Goal: Communication & Community: Answer question/provide support

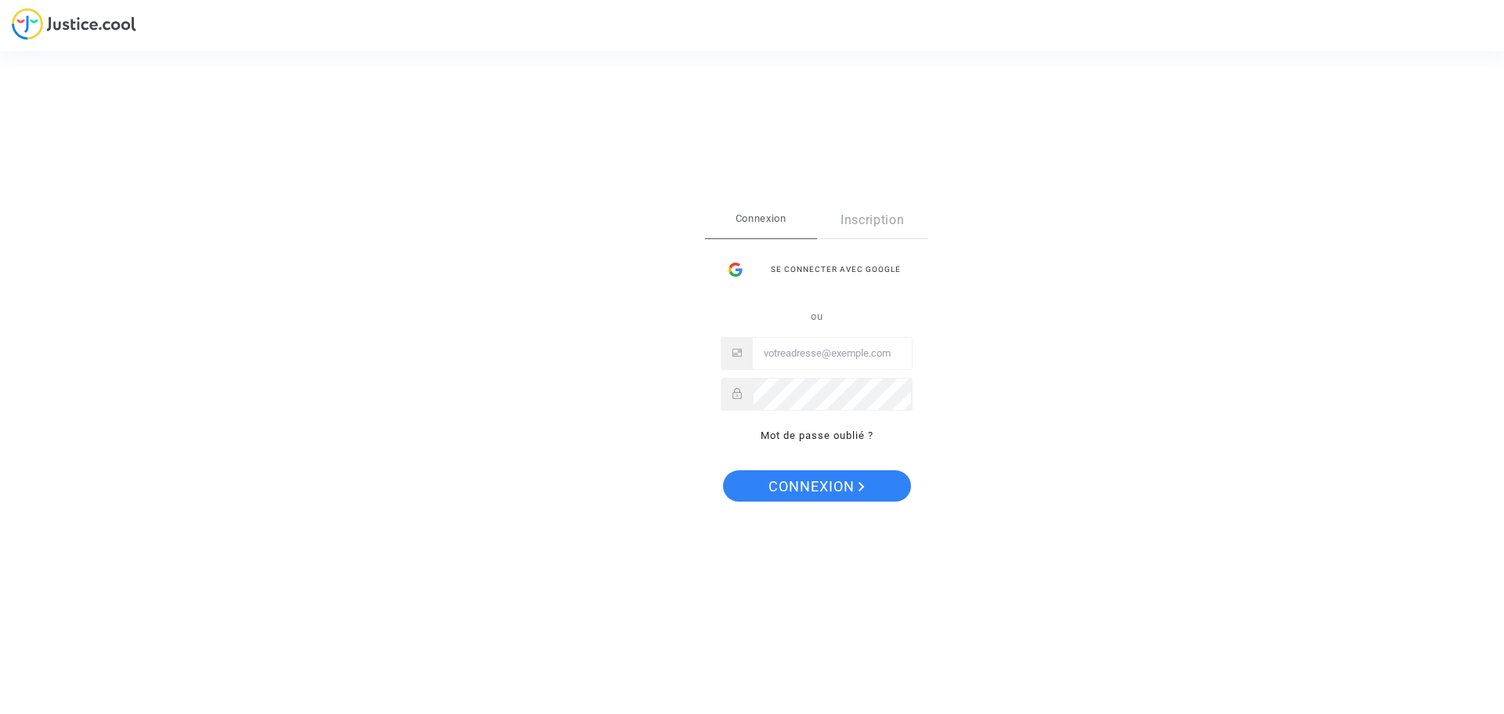
type input "honey.karanki@ens-group.fr"
click at [808, 492] on span "Connexion" at bounding box center [816, 486] width 96 height 33
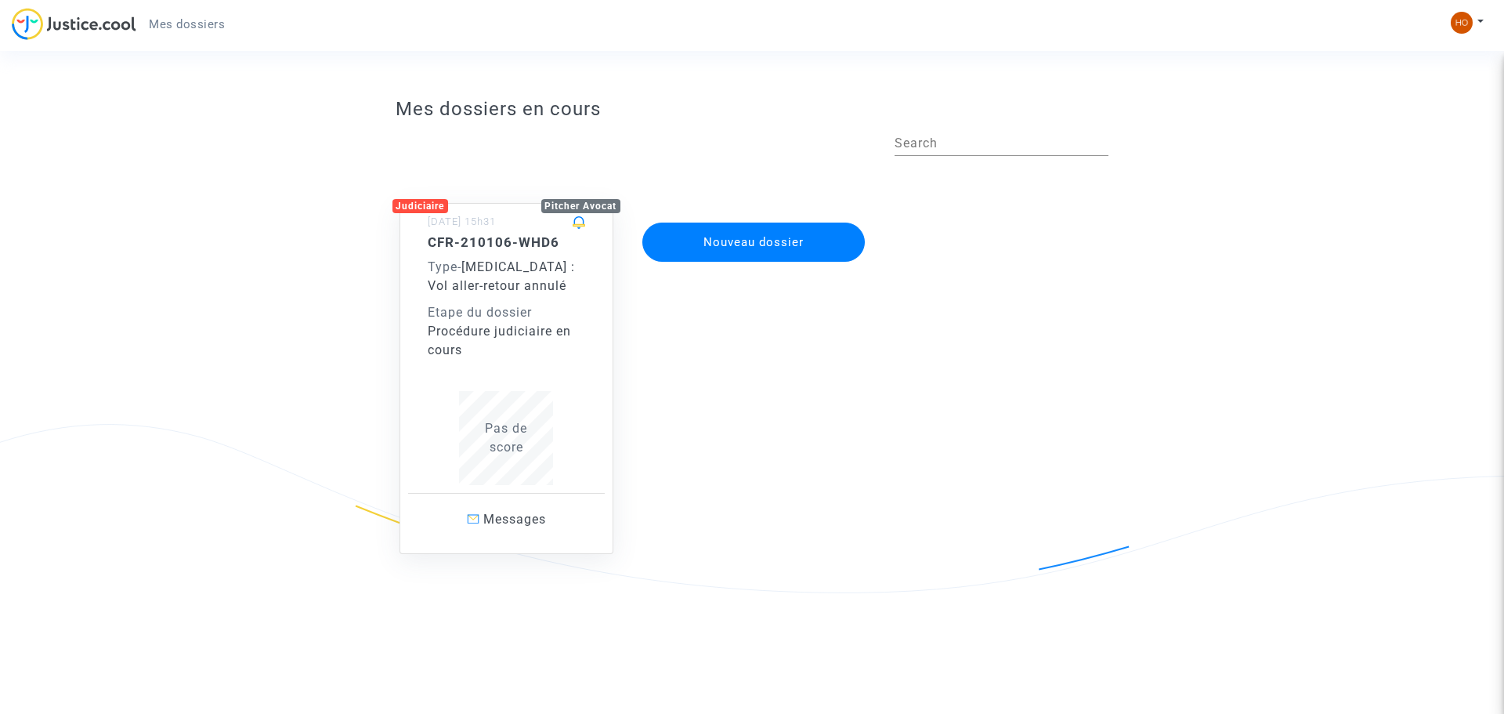
click at [500, 284] on span "[MEDICAL_DATA] : Vol aller-retour annulé" at bounding box center [501, 276] width 147 height 34
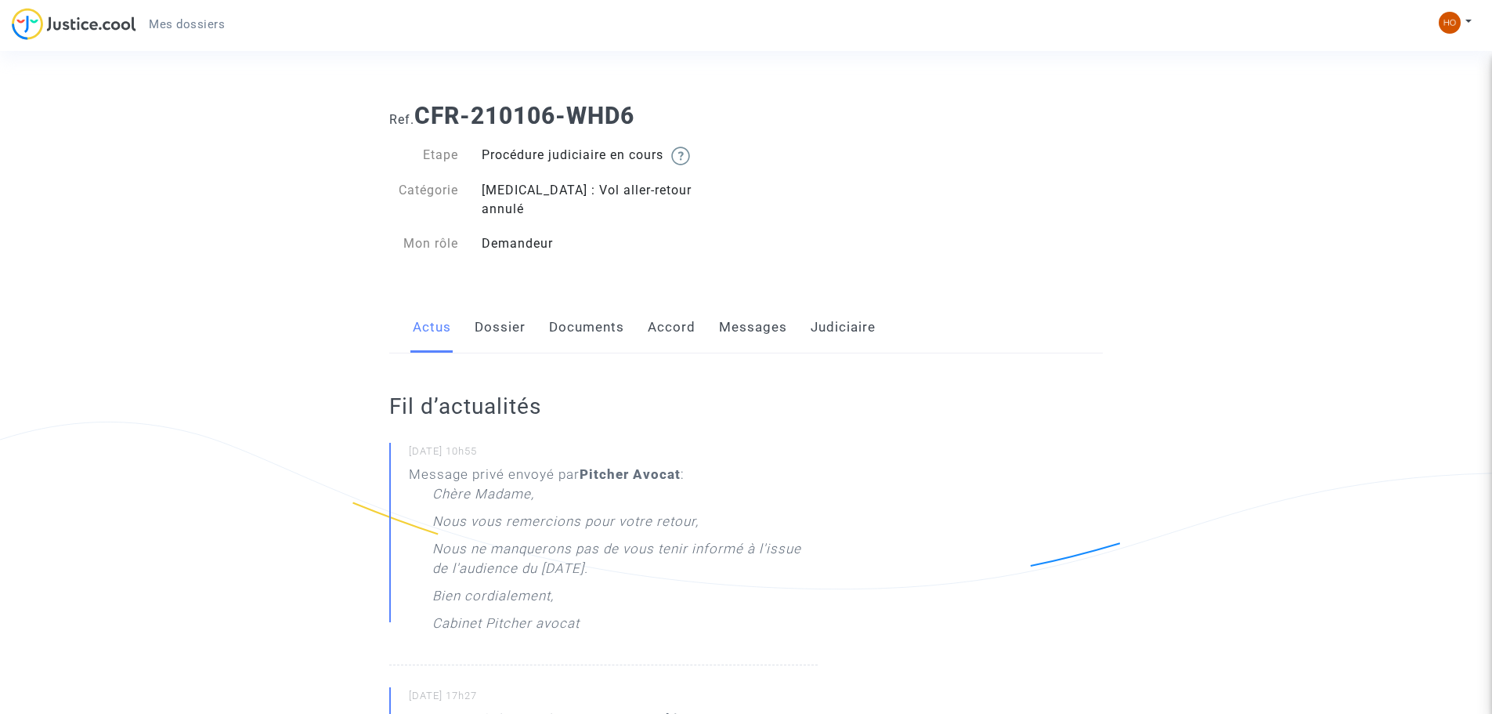
click at [740, 310] on link "Messages" at bounding box center [753, 328] width 68 height 52
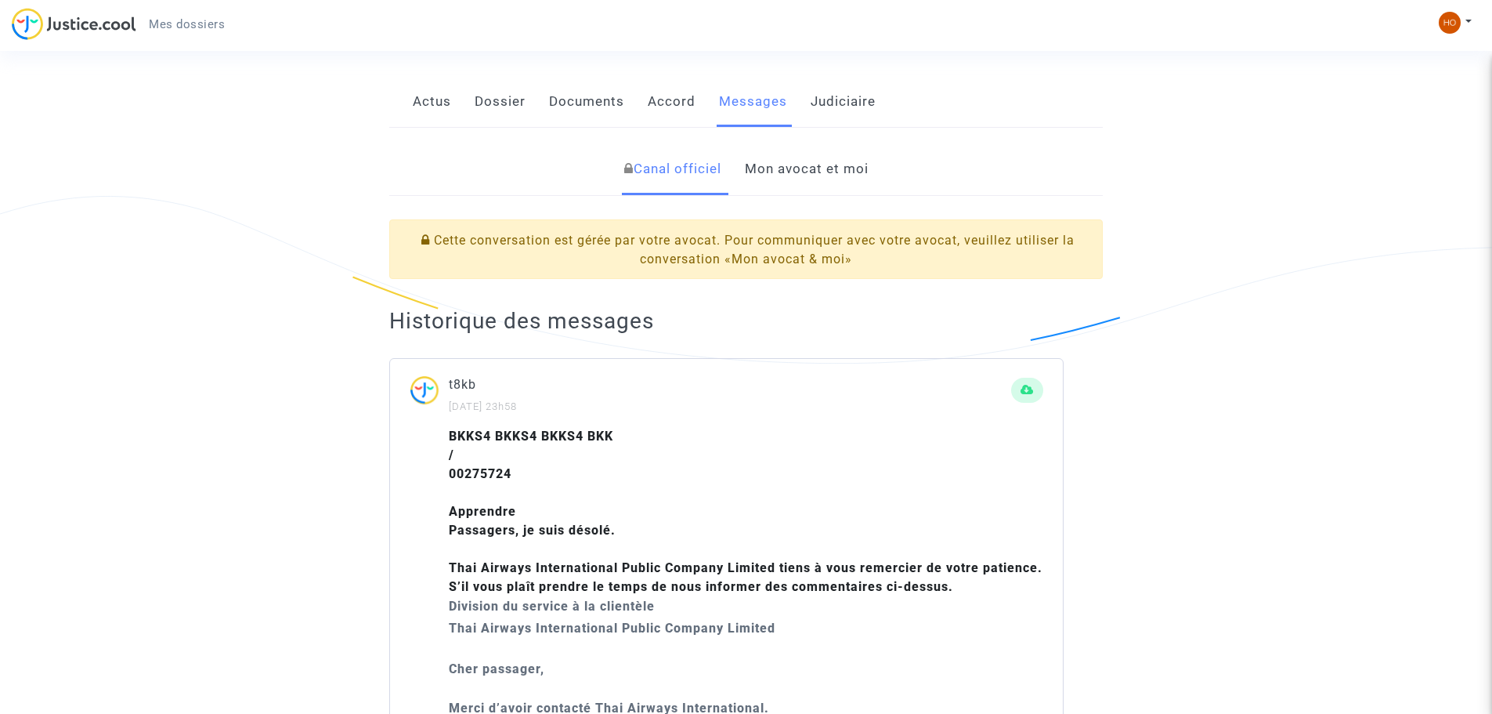
scroll to position [235, 0]
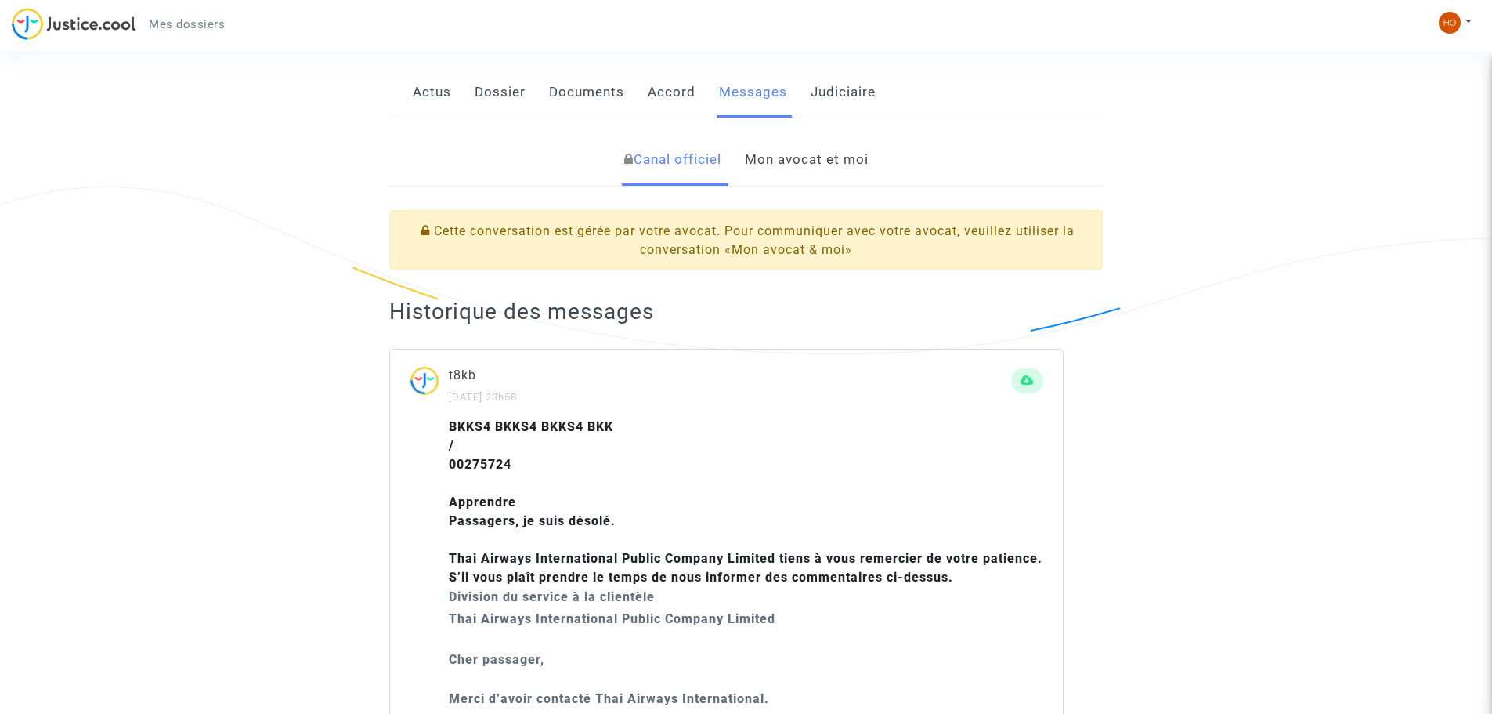
click at [830, 67] on link "Judiciaire" at bounding box center [843, 93] width 65 height 52
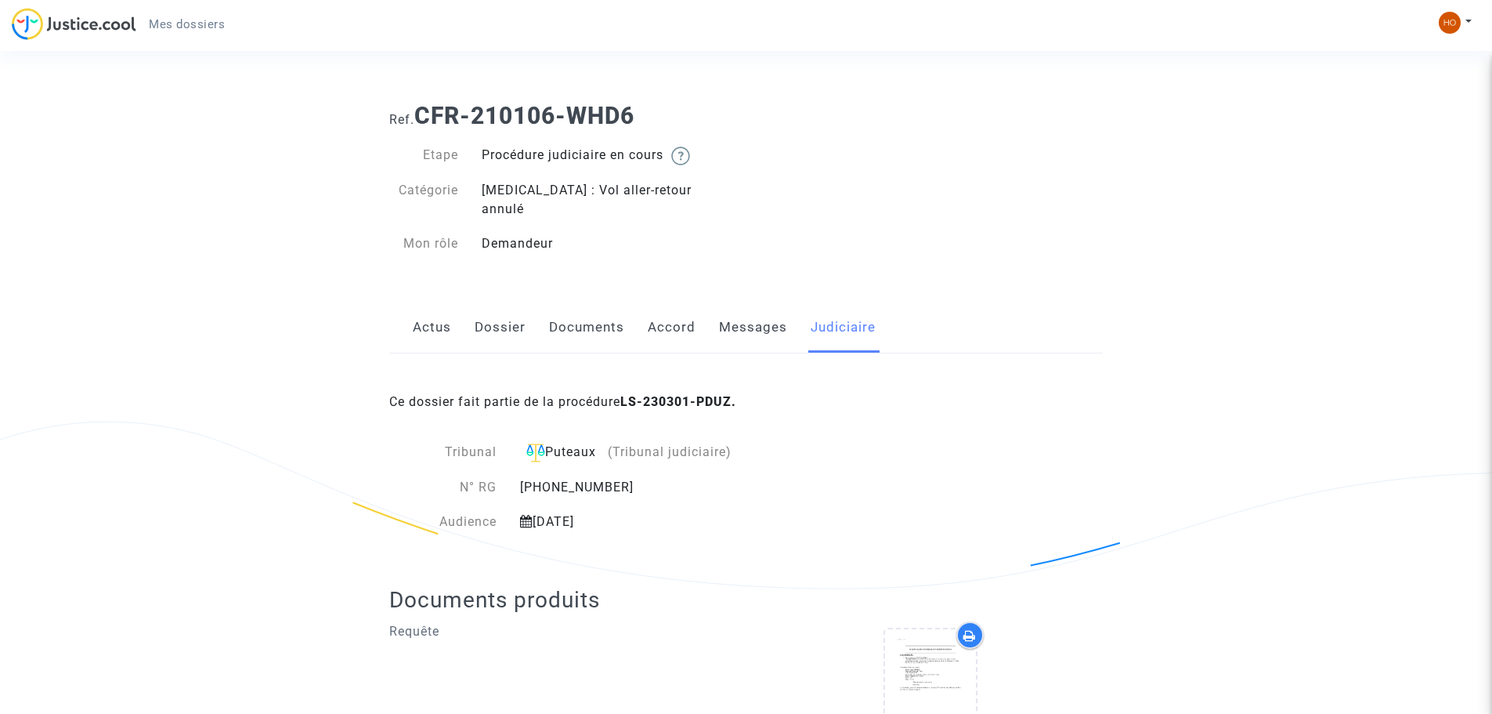
click at [580, 304] on link "Documents" at bounding box center [586, 328] width 75 height 52
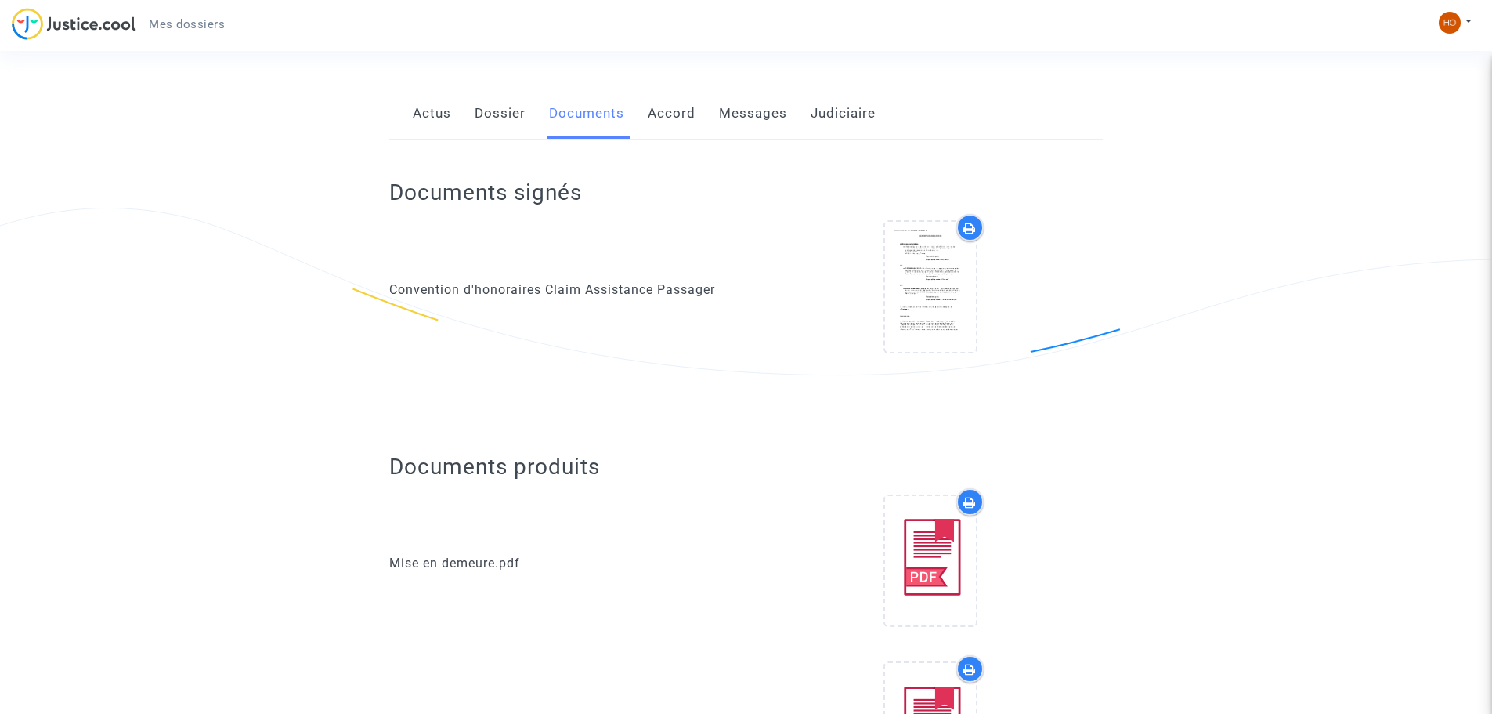
scroll to position [235, 0]
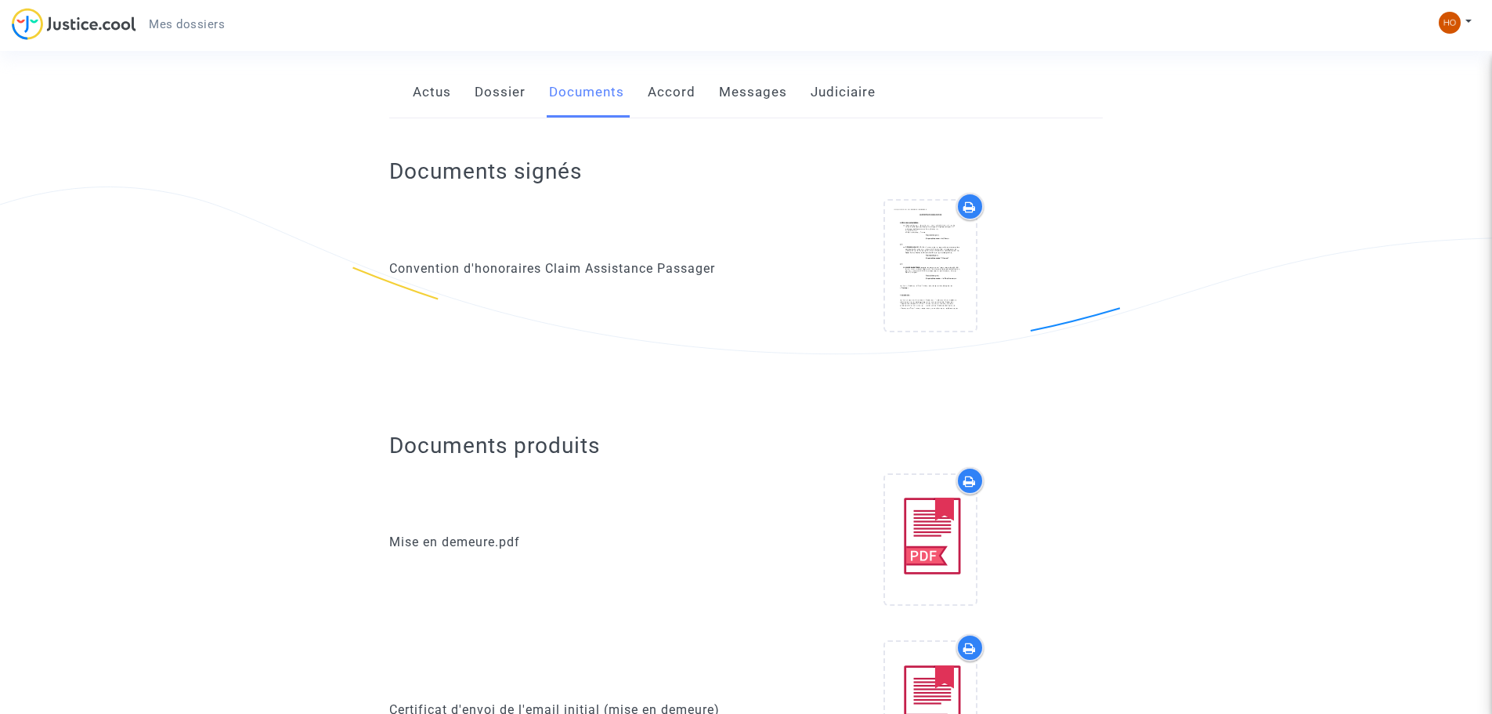
click at [498, 71] on link "Dossier" at bounding box center [500, 93] width 51 height 52
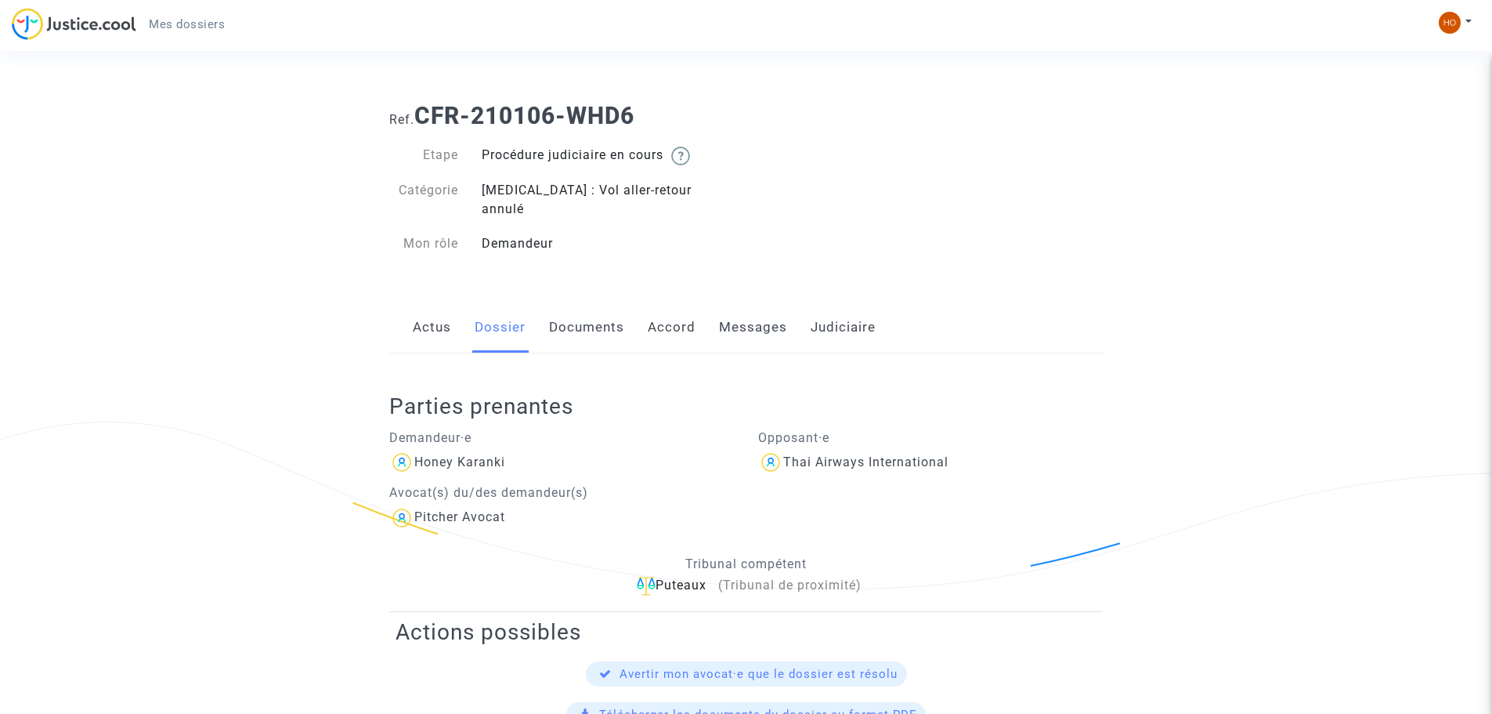
click at [421, 302] on link "Actus" at bounding box center [432, 328] width 38 height 52
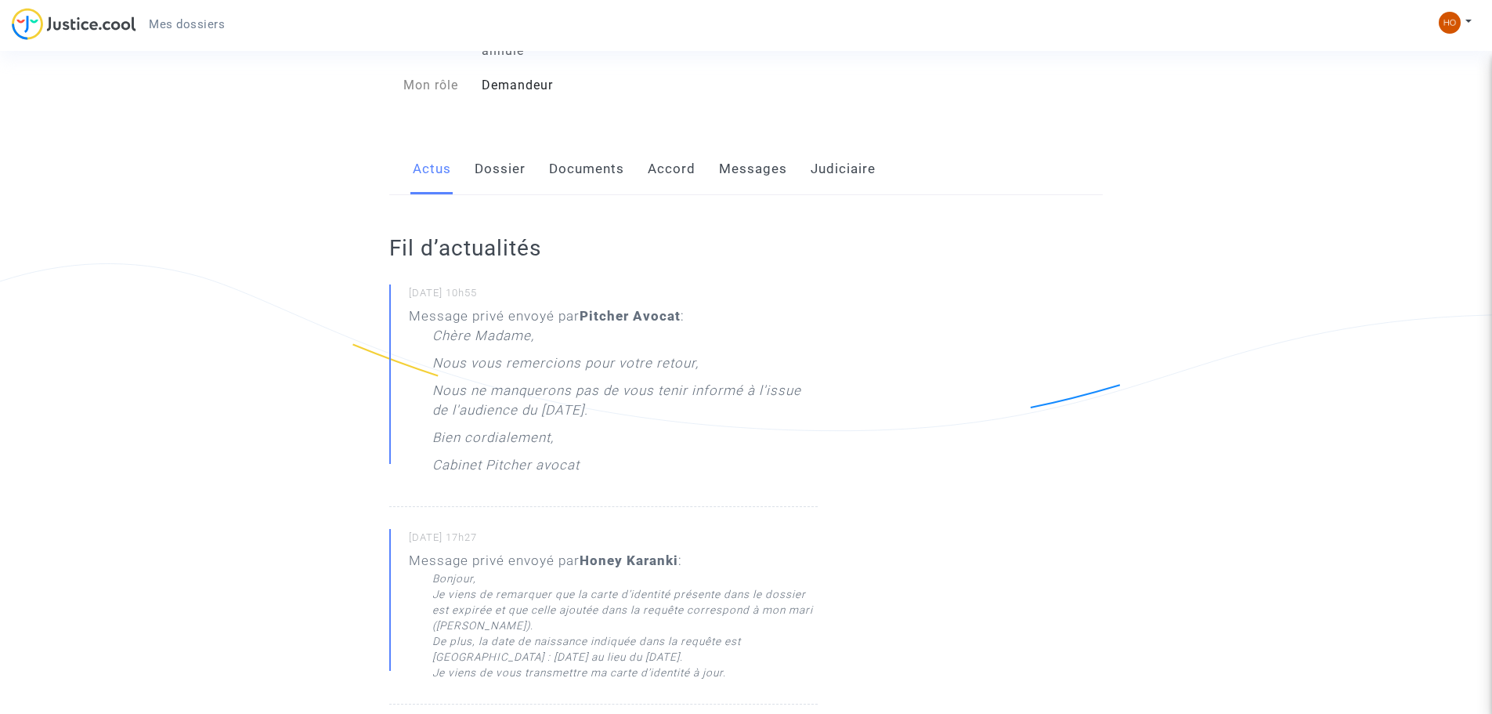
scroll to position [157, 0]
click at [769, 158] on link "Messages" at bounding box center [753, 171] width 68 height 52
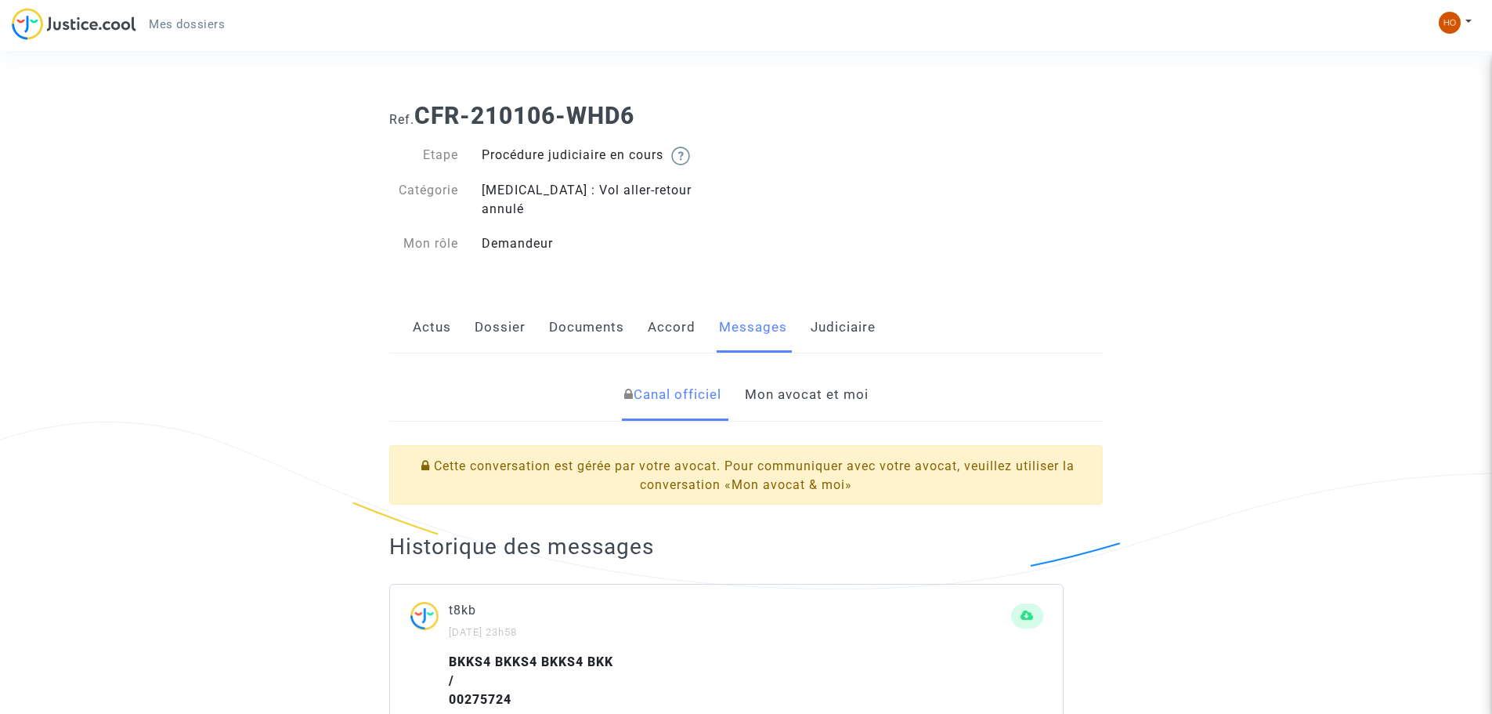
click at [801, 369] on link "Mon avocat et moi" at bounding box center [807, 395] width 124 height 52
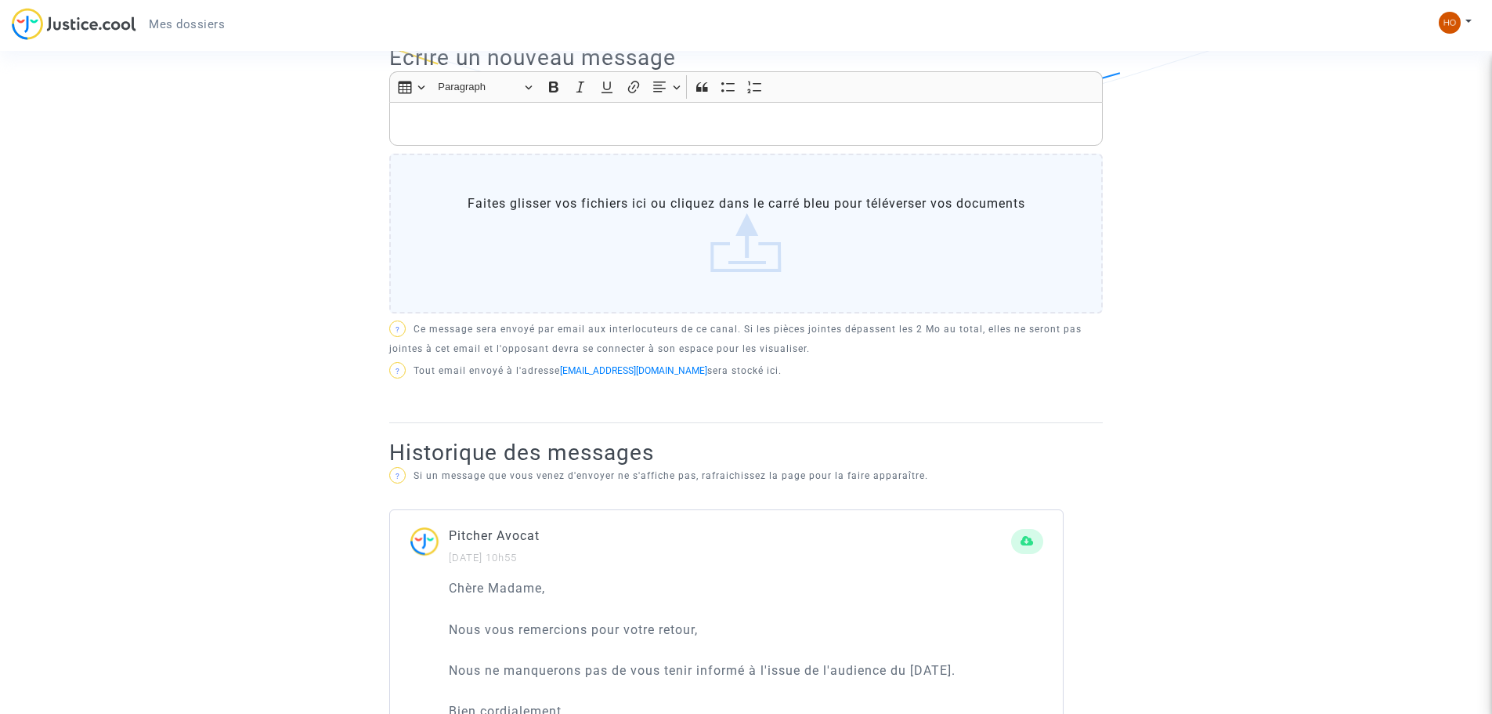
scroll to position [313, 0]
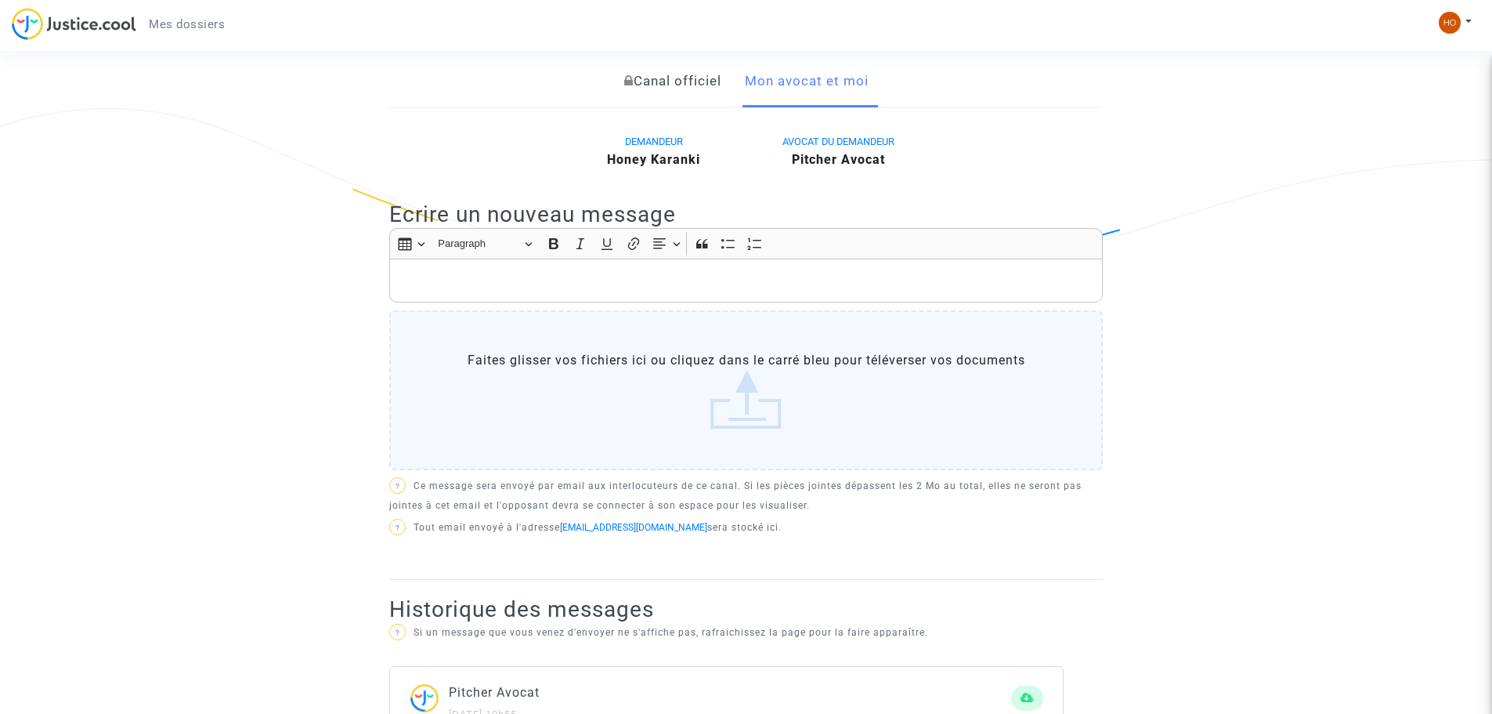
click at [500, 271] on p "Rich Text Editor, main" at bounding box center [746, 281] width 697 height 20
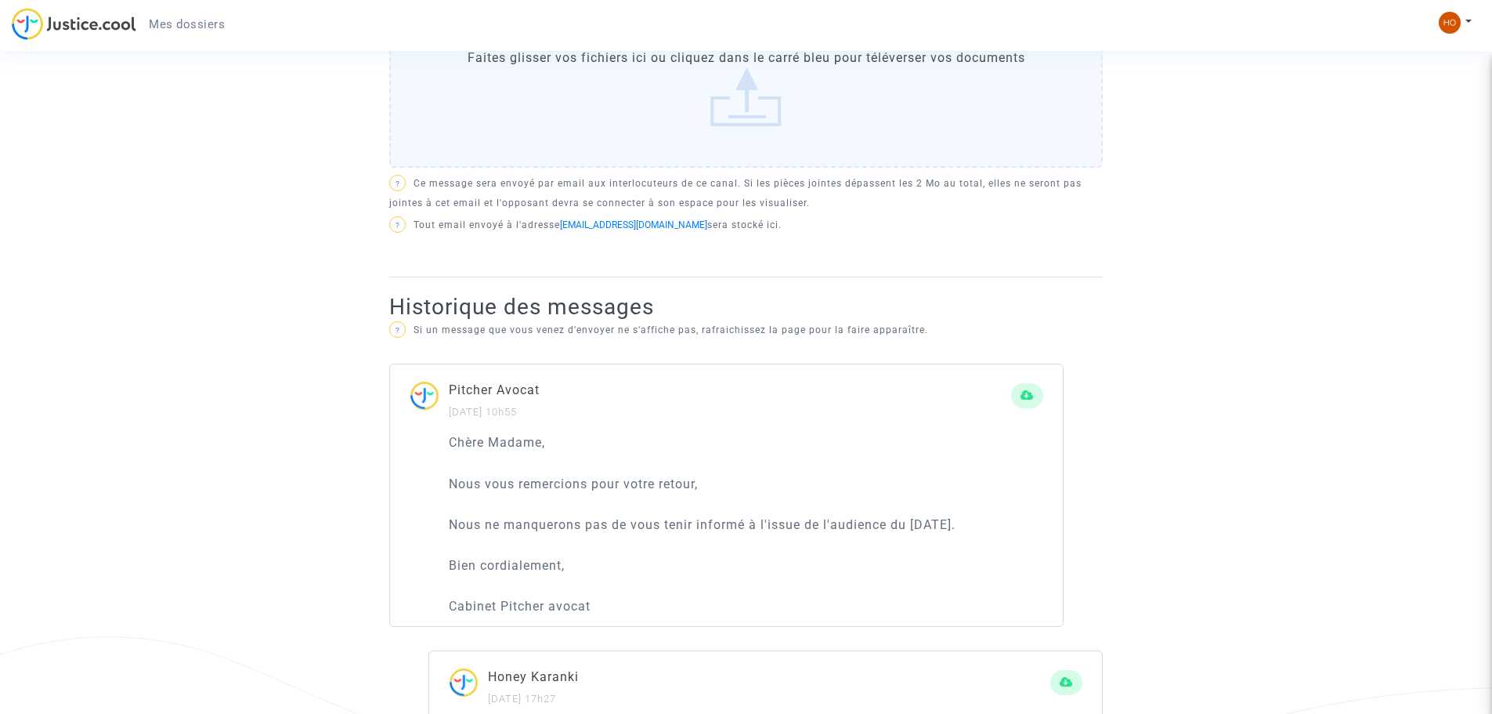
scroll to position [627, 0]
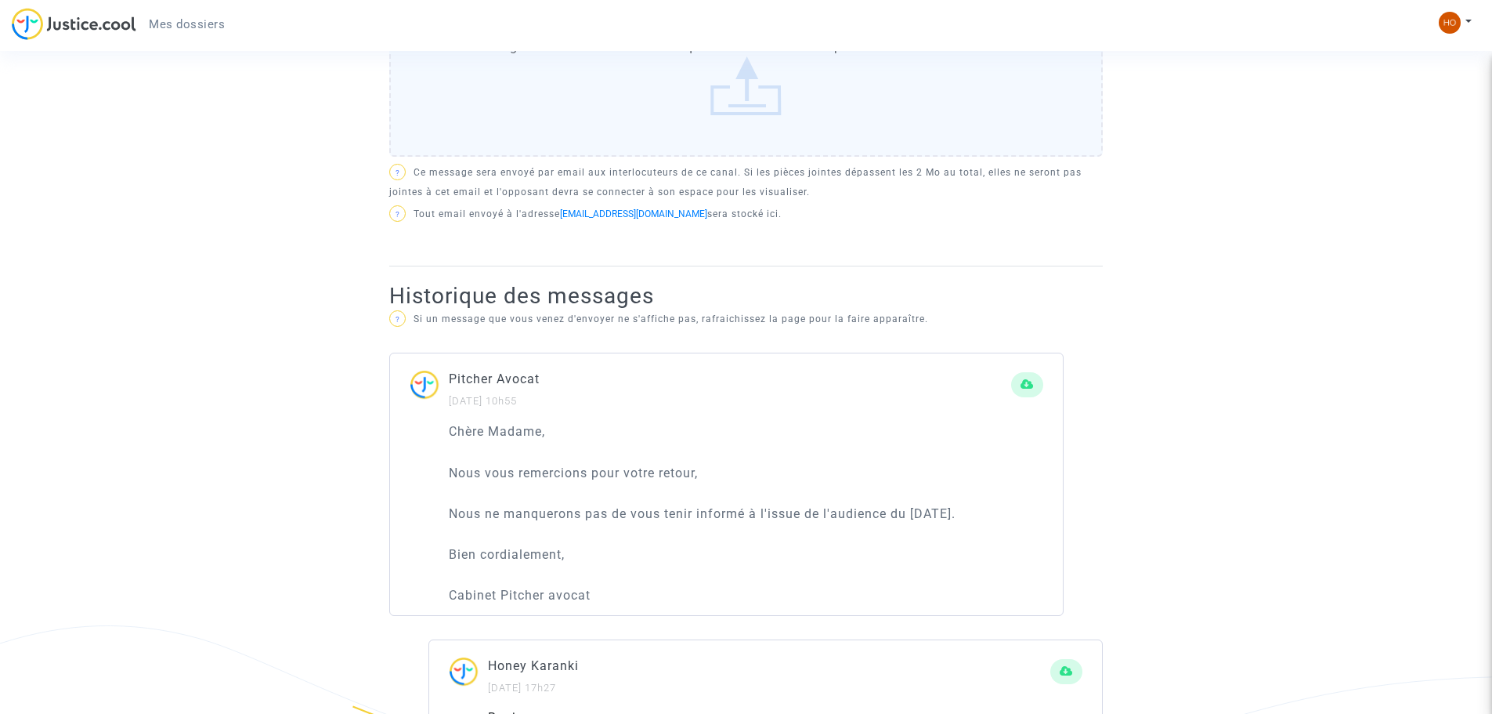
drag, startPoint x: 595, startPoint y: 574, endPoint x: 447, endPoint y: 411, distance: 220.2
click at [447, 421] on div "Chère Madame, Nous vous remercions pour votre retour, Nous ne manquerons pas de…" at bounding box center [726, 517] width 673 height 193
copy div "Chère Madame, Nous vous remercions pour votre retour, Nous ne manquerons pas de…"
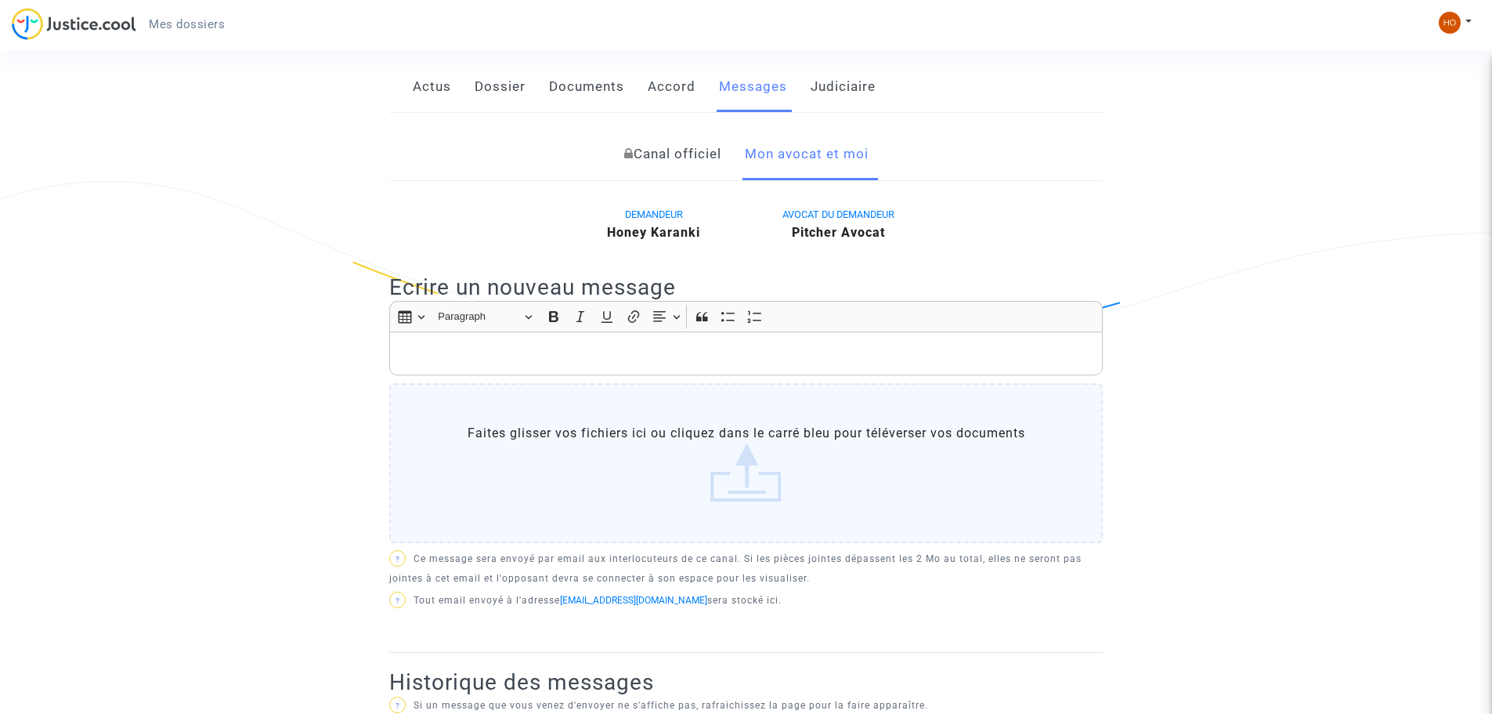
scroll to position [235, 0]
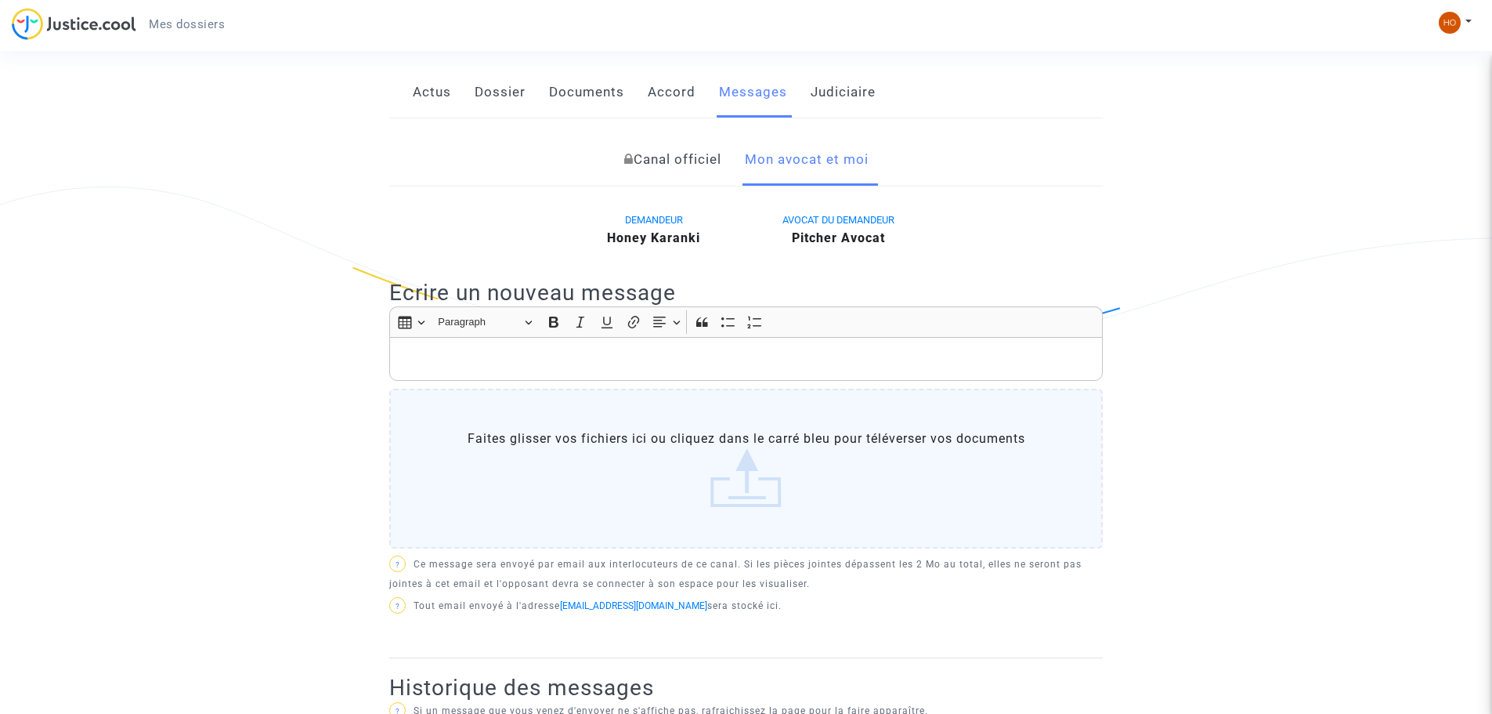
click at [469, 349] on p "Rich Text Editor, main" at bounding box center [746, 359] width 697 height 20
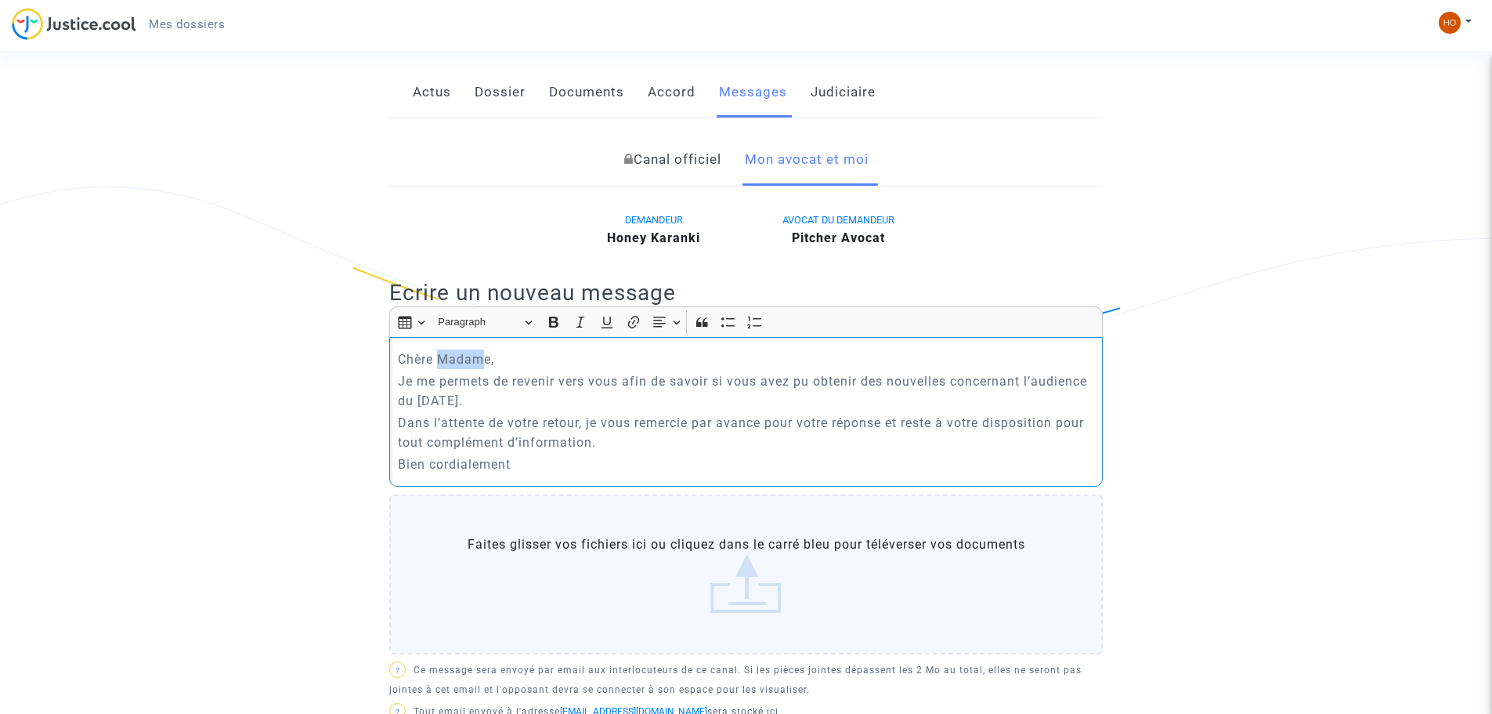
drag, startPoint x: 487, startPoint y: 343, endPoint x: 439, endPoint y: 342, distance: 48.6
click at [439, 349] on p "Chère Madame," at bounding box center [746, 359] width 697 height 20
drag, startPoint x: 490, startPoint y: 342, endPoint x: 394, endPoint y: 340, distance: 96.4
click at [394, 340] on div "Chère Madame, Je me permets de revenir vers vous afin de savoir si vous avez pu…" at bounding box center [746, 411] width 714 height 149
click at [495, 382] on p "Je me permets de revenir vers vous afin de savoir si vous avez pu obtenir des n…" at bounding box center [746, 390] width 697 height 39
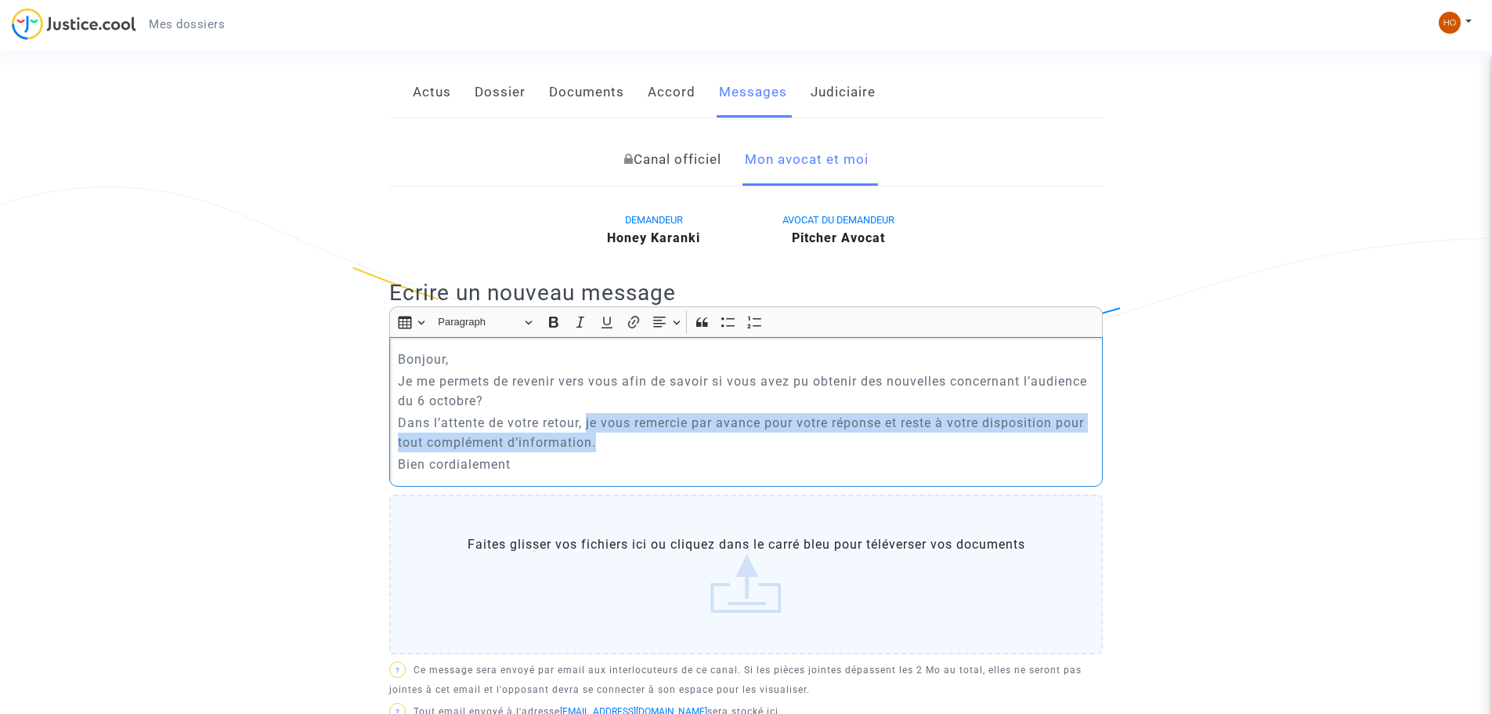
drag, startPoint x: 587, startPoint y: 404, endPoint x: 613, endPoint y: 424, distance: 32.4
click at [613, 424] on p "Dans l’attente de votre retour, je vous remercie par avance pour votre réponse …" at bounding box center [746, 432] width 697 height 39
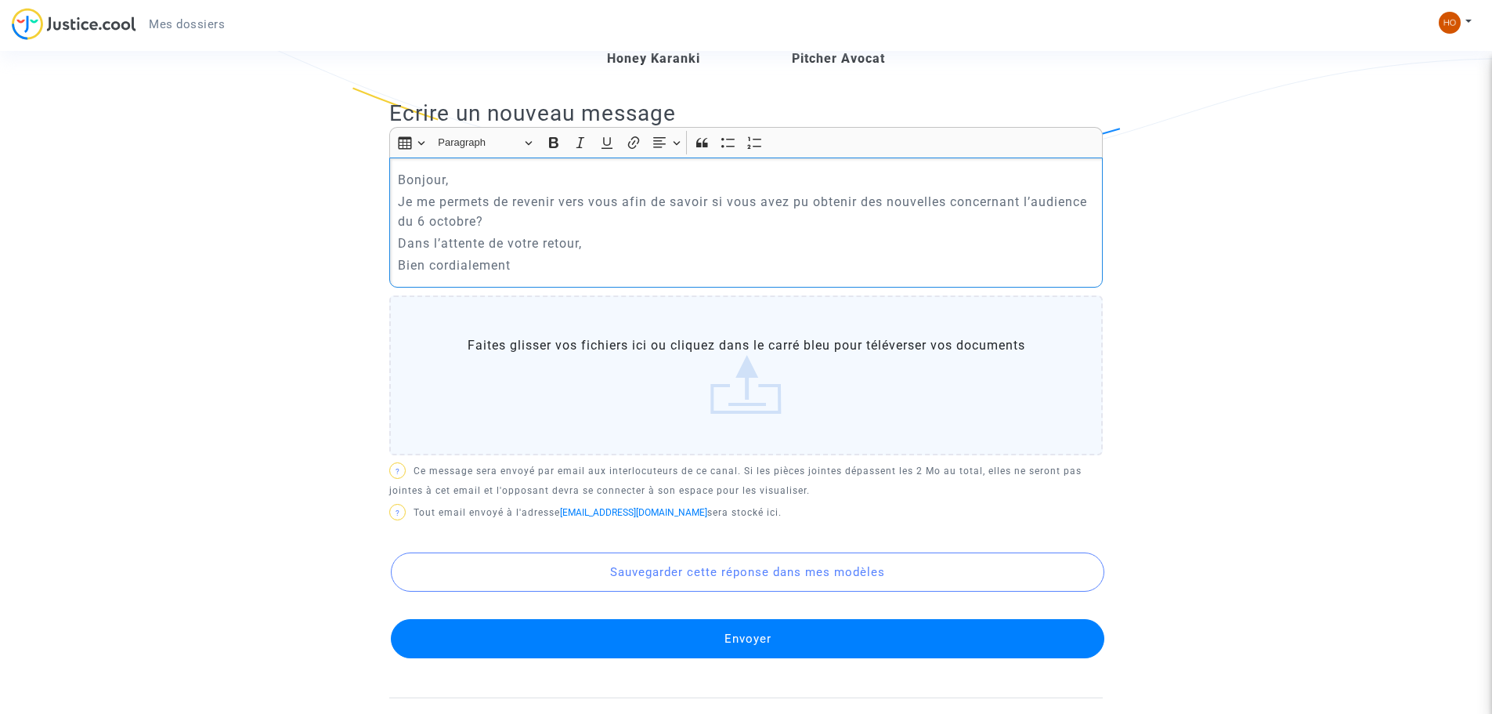
scroll to position [470, 0]
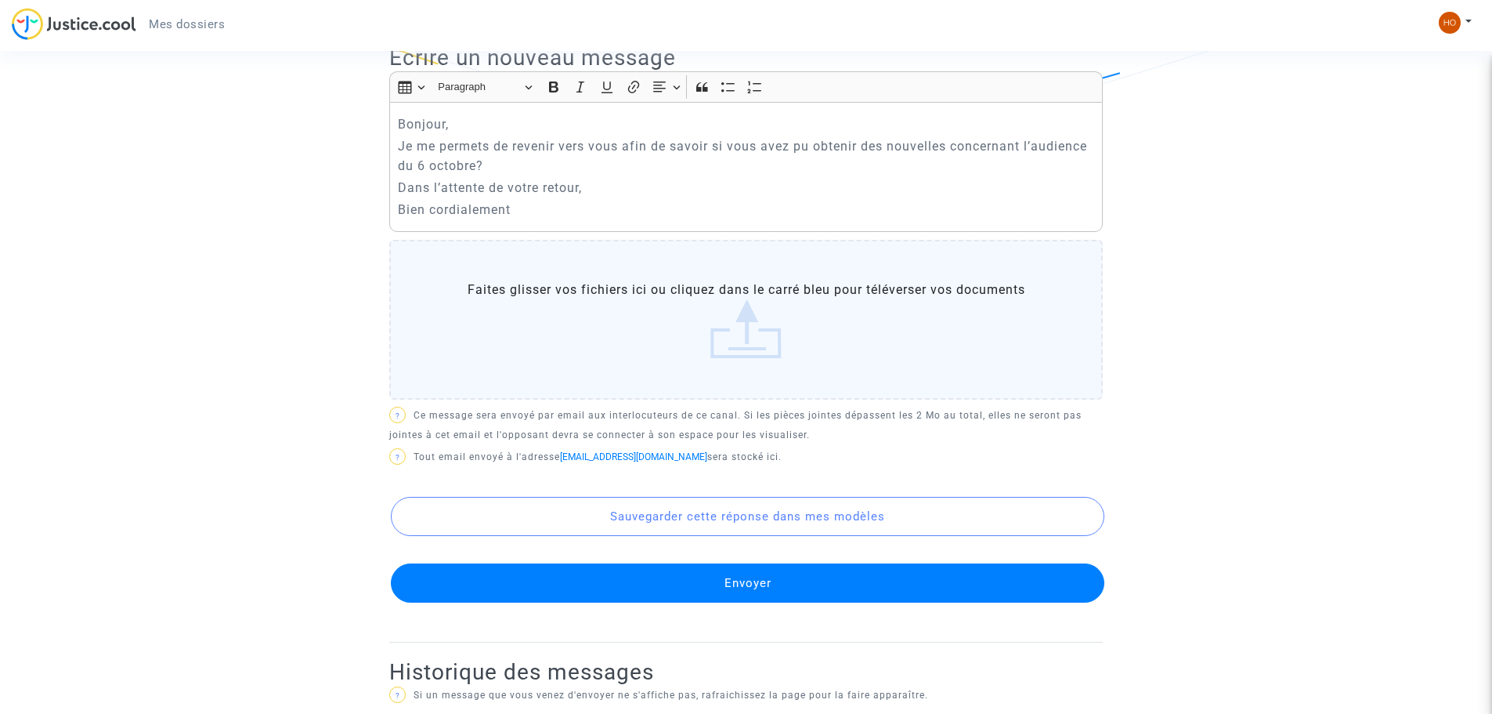
click at [752, 570] on button "Envoyer" at bounding box center [748, 582] width 714 height 39
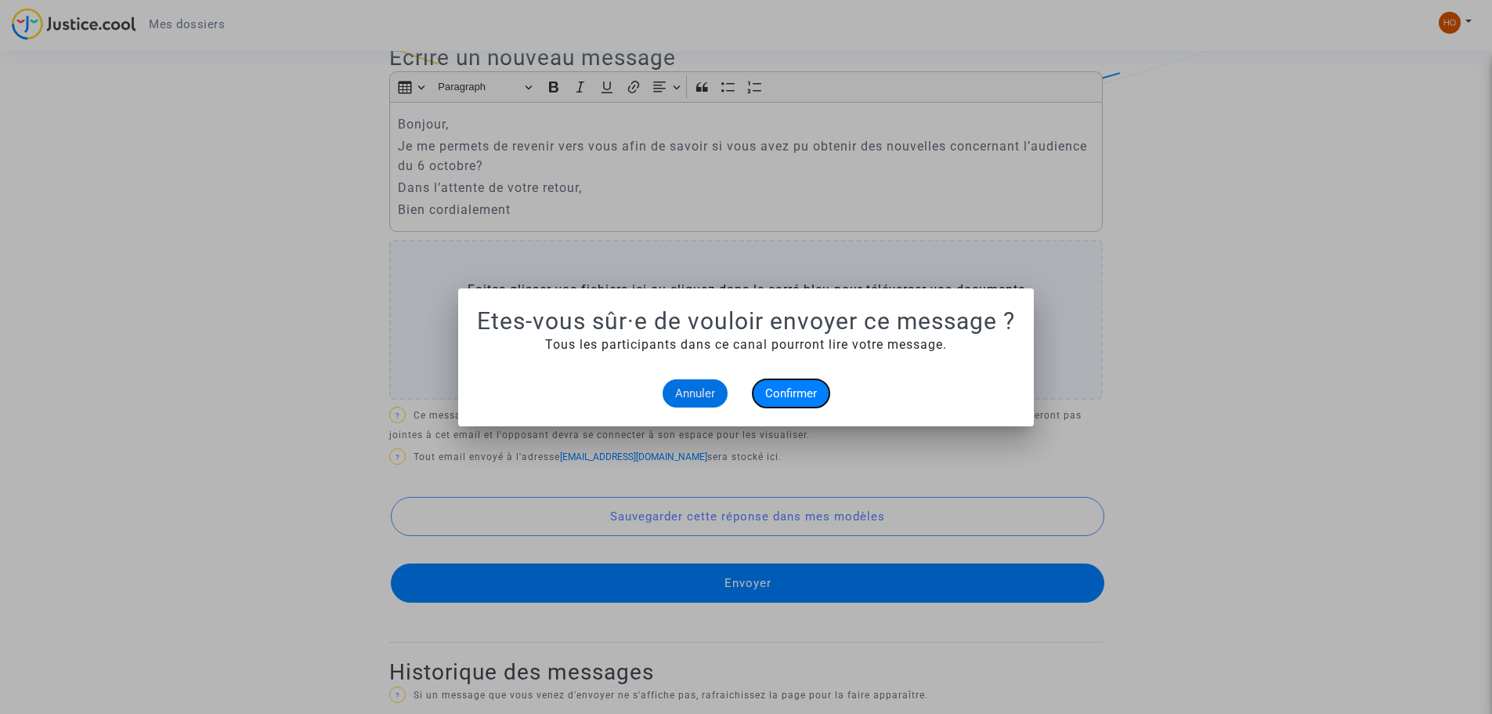
click at [795, 392] on span "Confirmer" at bounding box center [791, 393] width 52 height 14
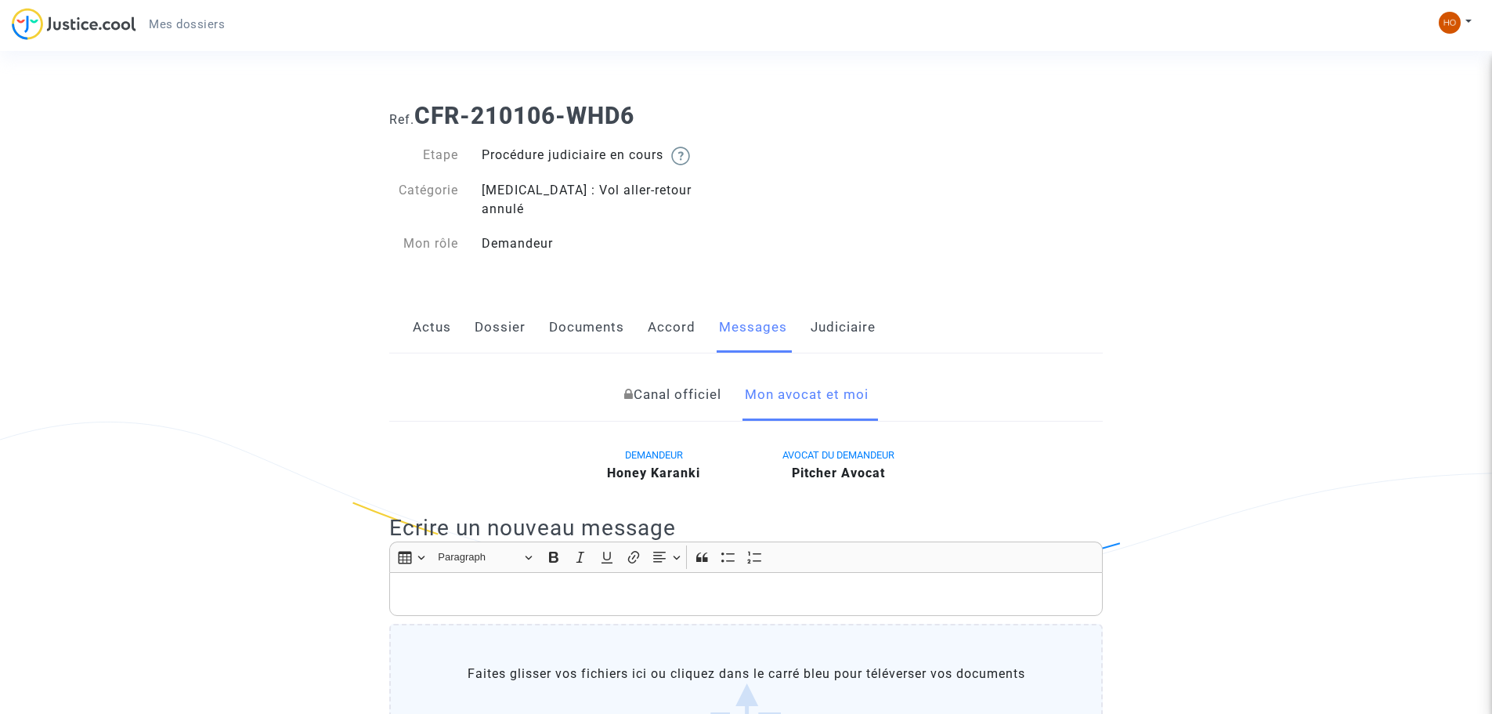
click at [677, 381] on link "Canal officiel" at bounding box center [672, 395] width 97 height 52
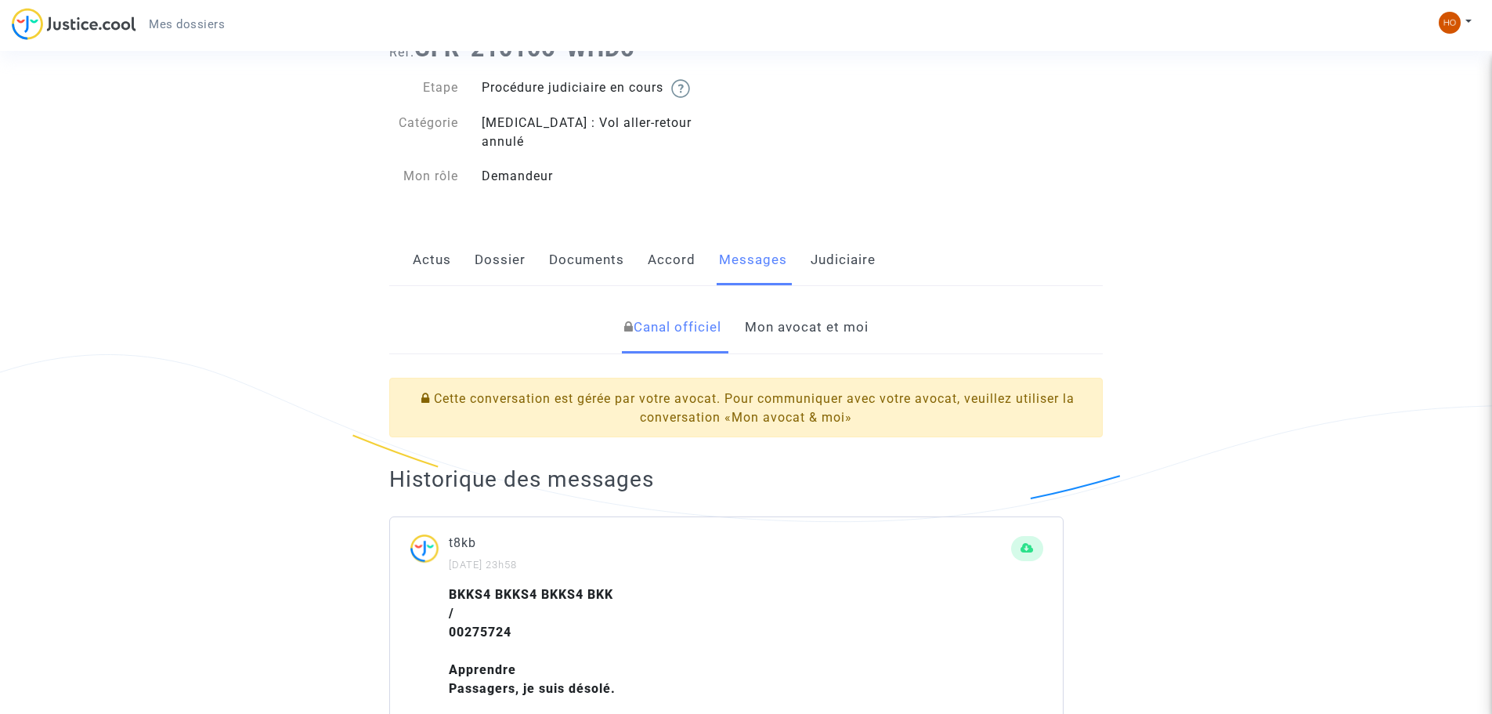
scroll to position [235, 0]
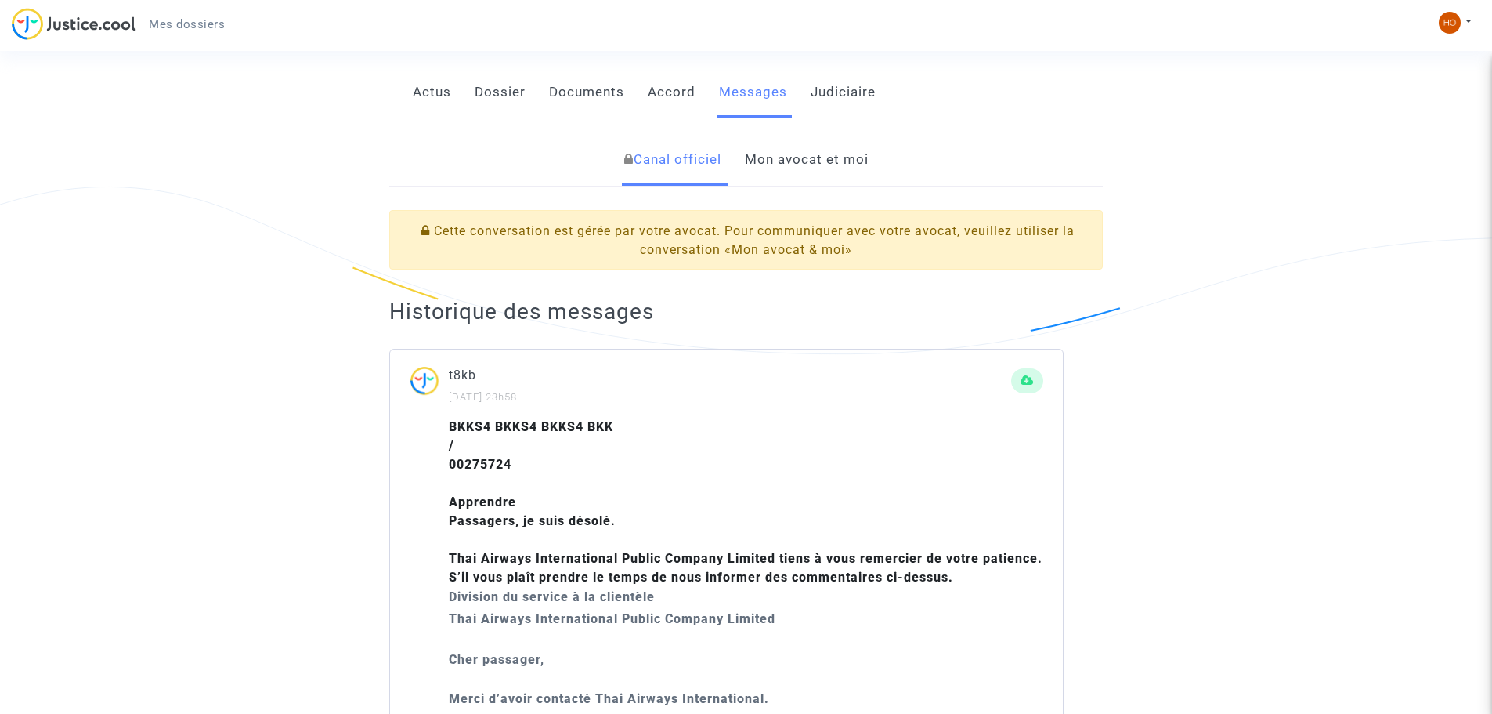
click at [682, 79] on link "Accord" at bounding box center [672, 93] width 48 height 52
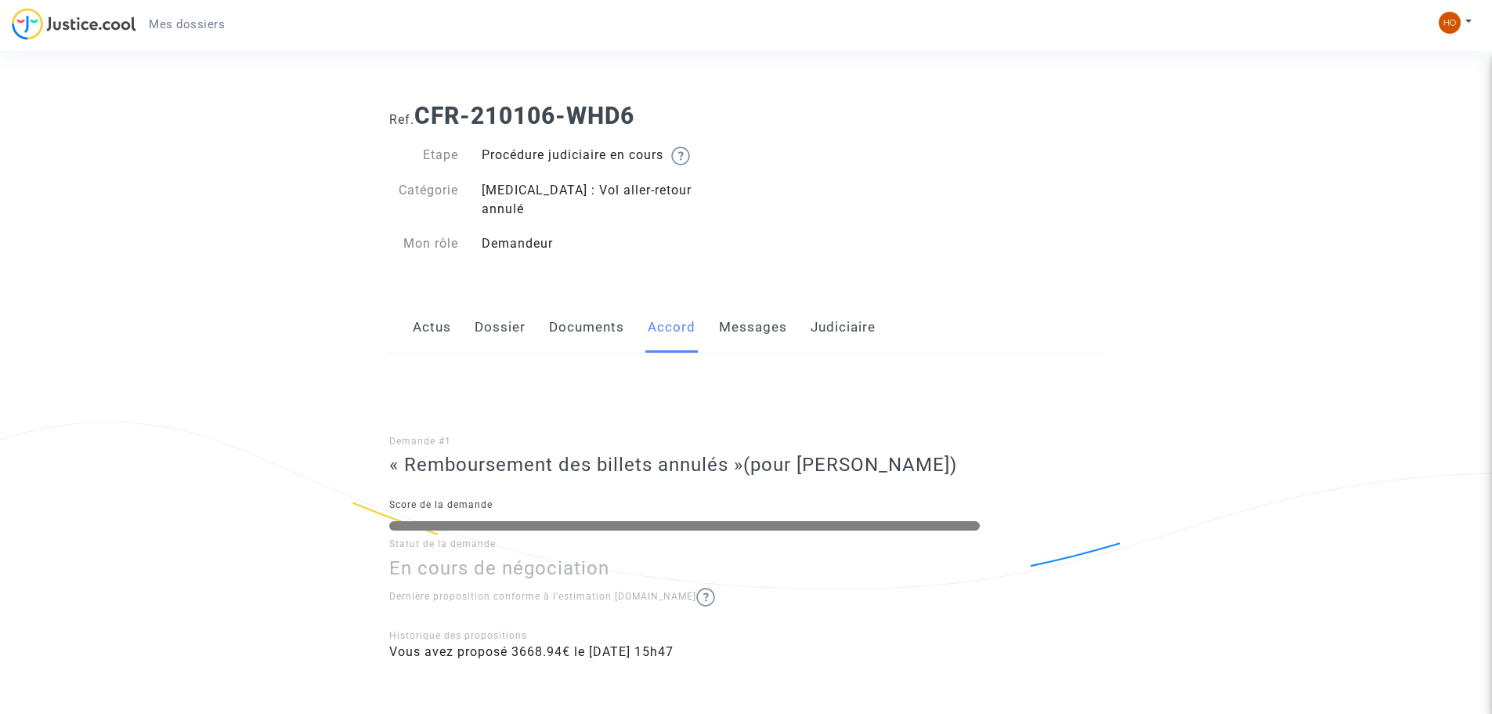
scroll to position [70, 0]
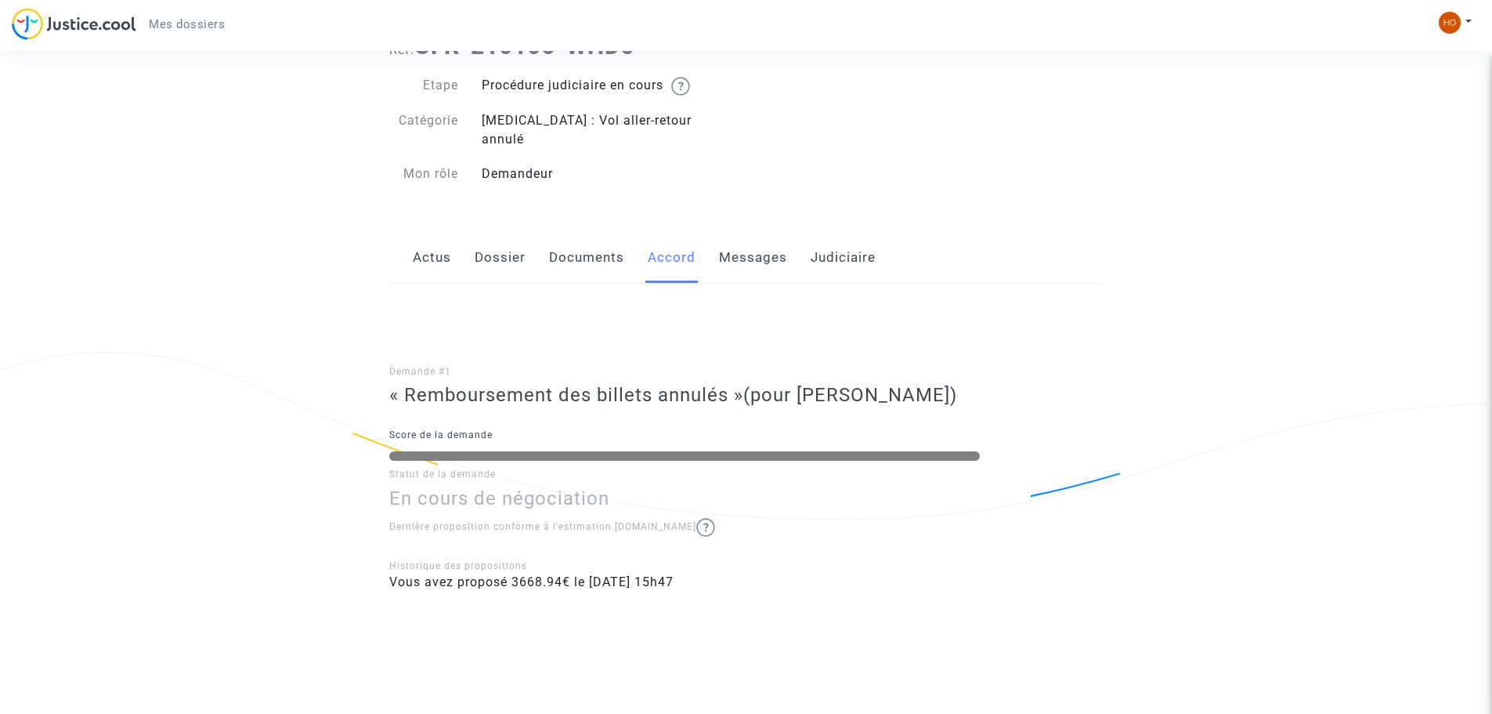
click at [583, 248] on link "Documents" at bounding box center [586, 258] width 75 height 52
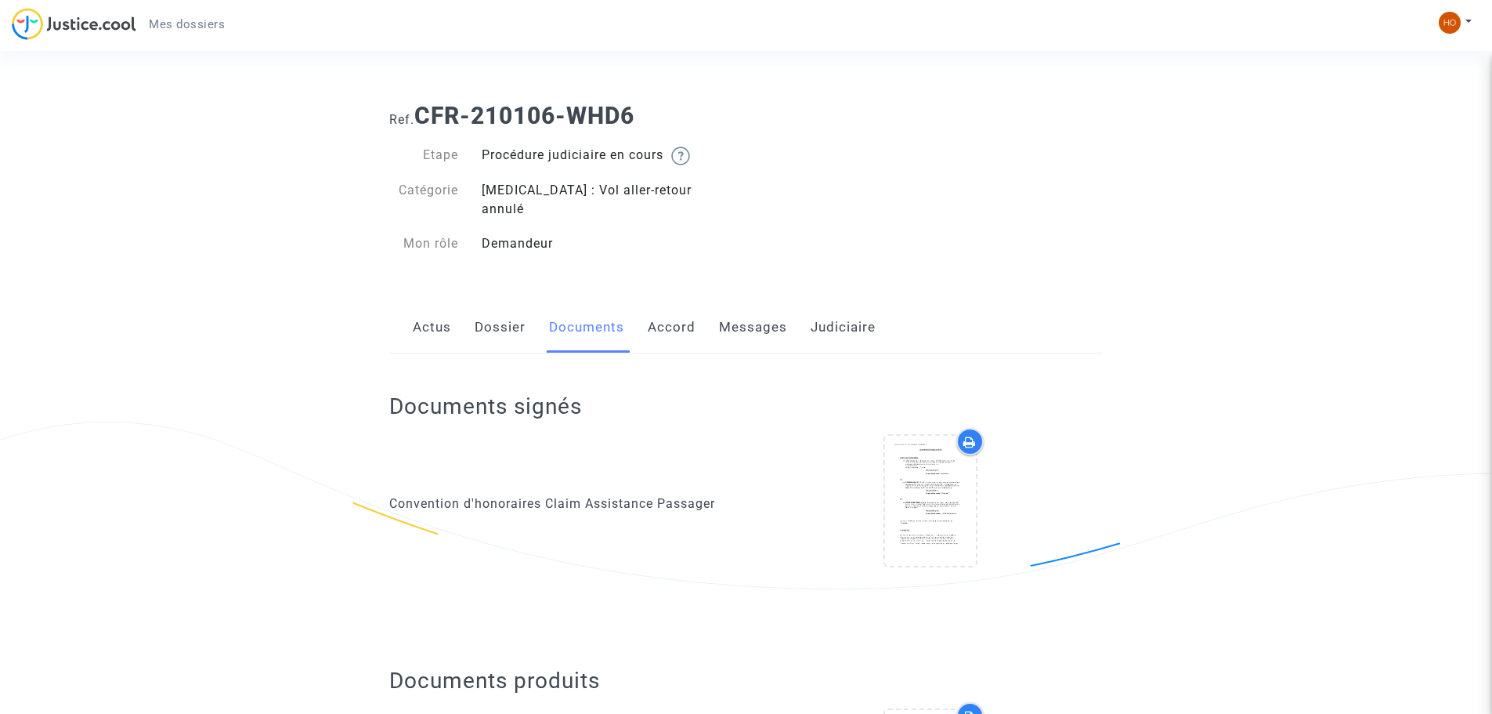
click at [848, 305] on link "Judiciaire" at bounding box center [843, 328] width 65 height 52
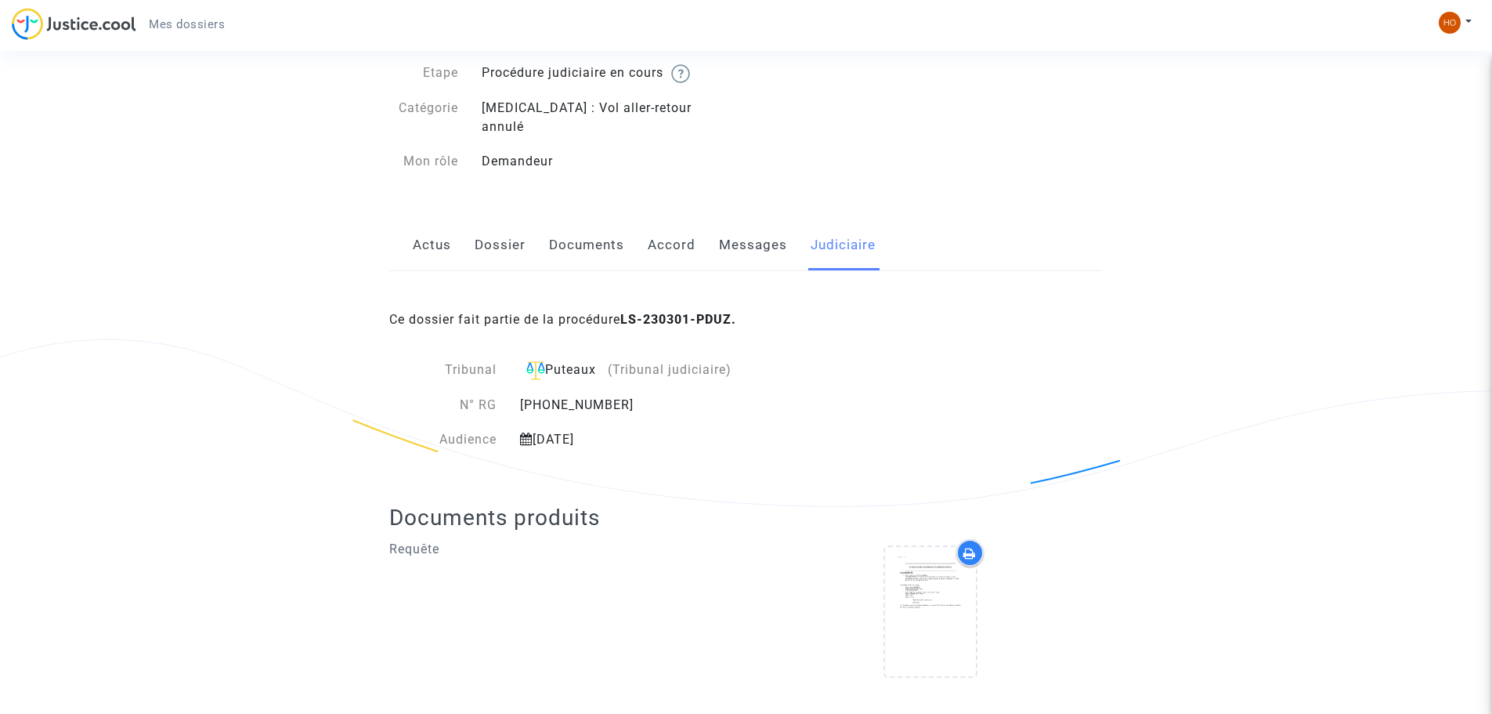
scroll to position [88, 0]
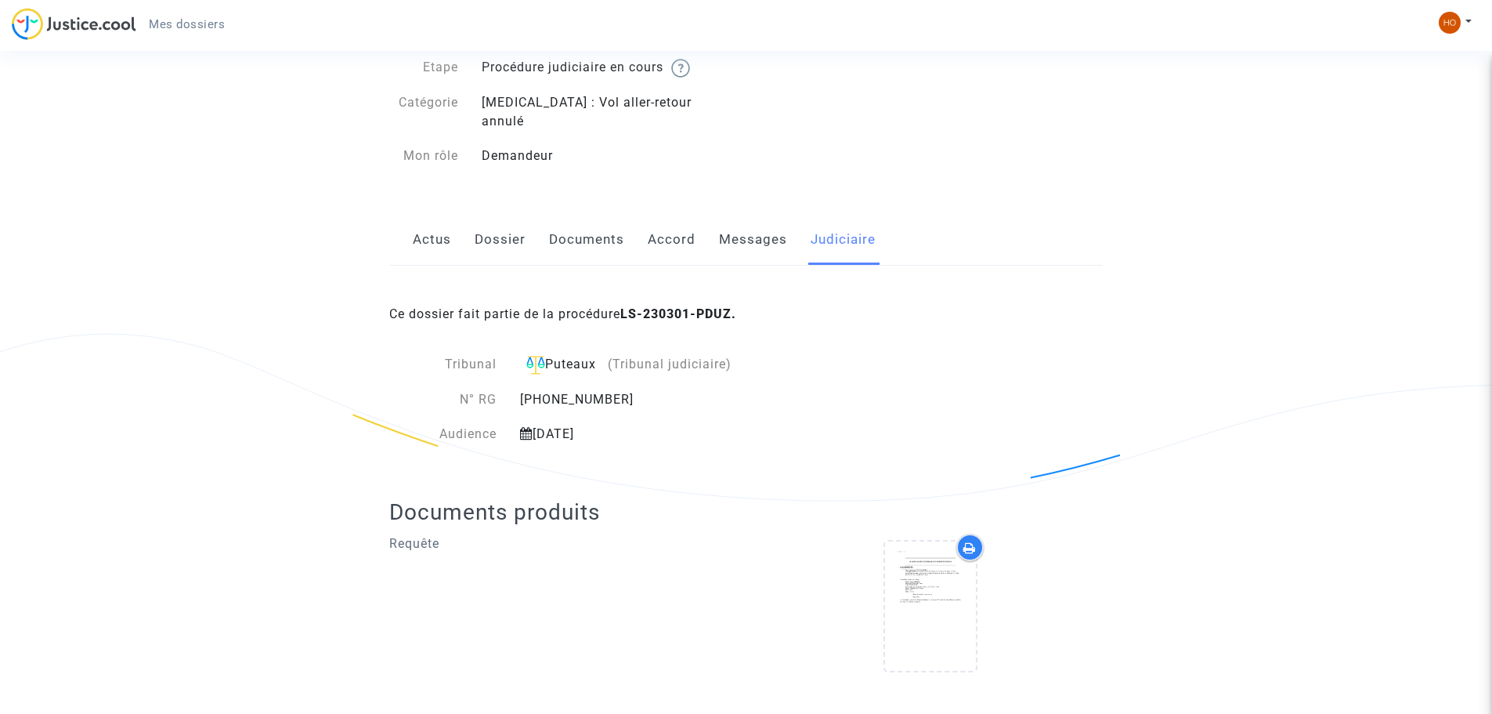
click at [529, 427] on icon at bounding box center [526, 433] width 13 height 13
